Goal: Information Seeking & Learning: Learn about a topic

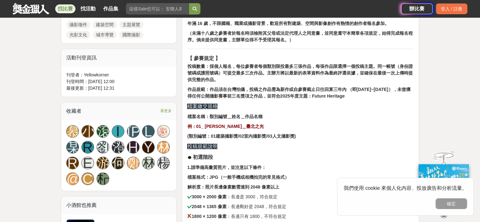
scroll to position [411, 0]
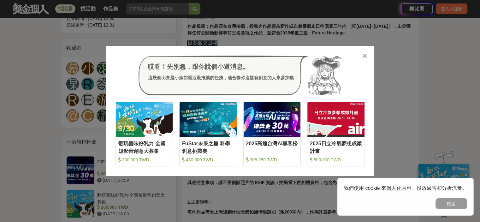
click at [365, 56] on icon at bounding box center [365, 56] width 5 height 6
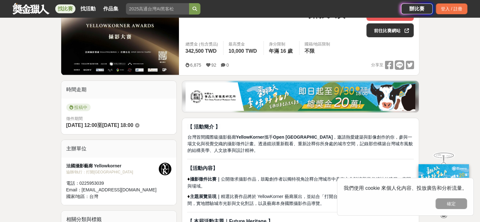
scroll to position [0, 0]
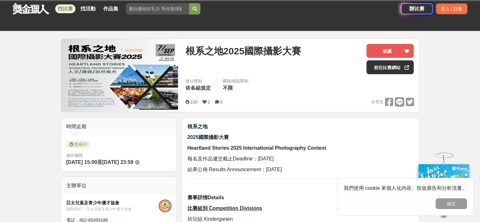
scroll to position [95, 0]
